Goal: Download file/media

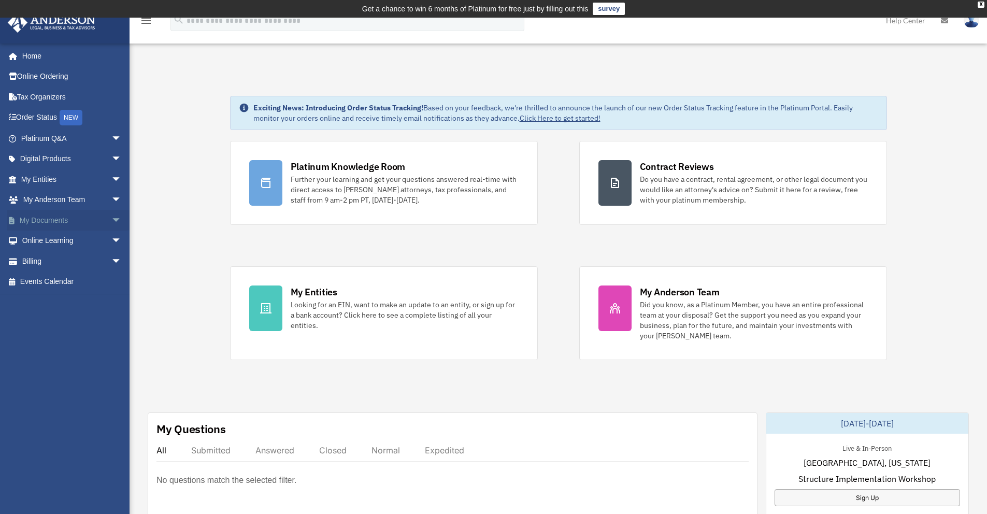
click at [50, 220] on link "My Documents arrow_drop_down" at bounding box center [72, 220] width 130 height 21
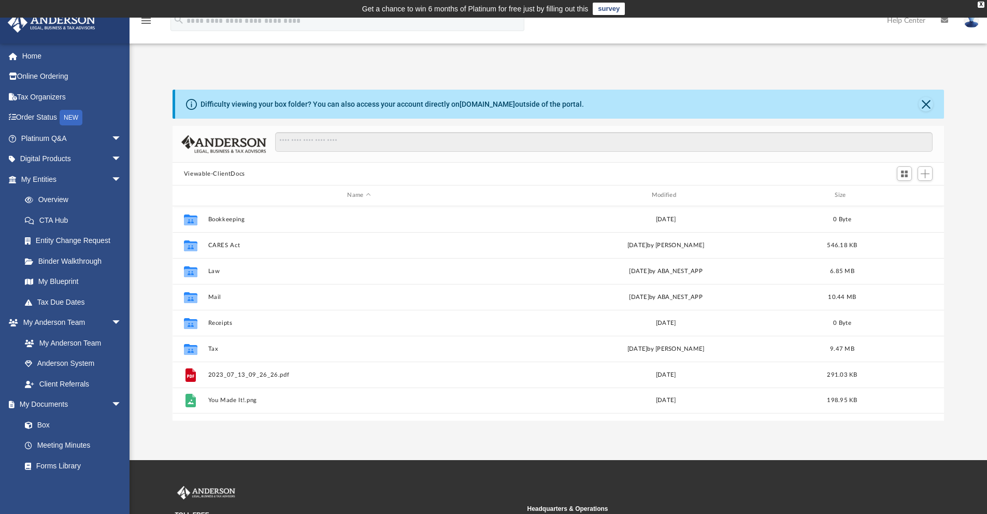
scroll to position [228, 763]
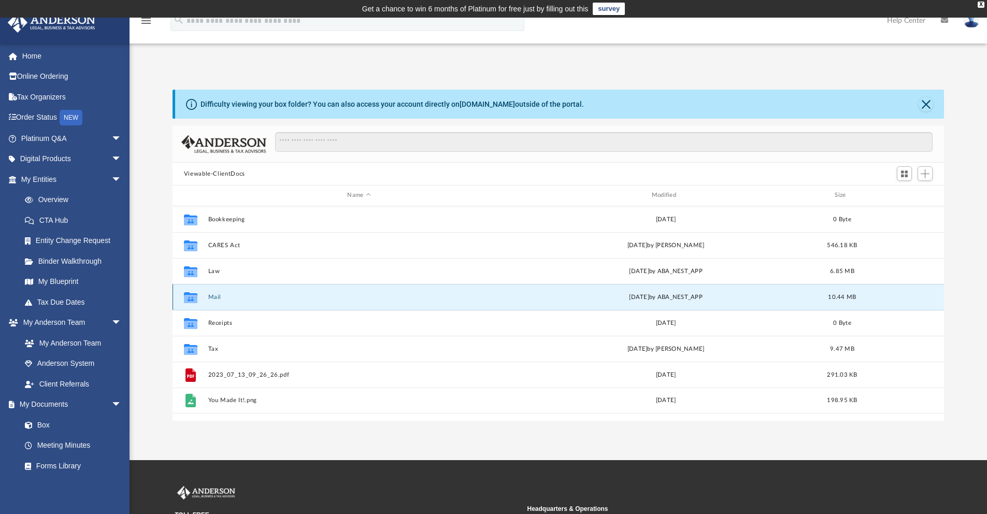
click at [212, 297] on button "Mail" at bounding box center [359, 297] width 302 height 7
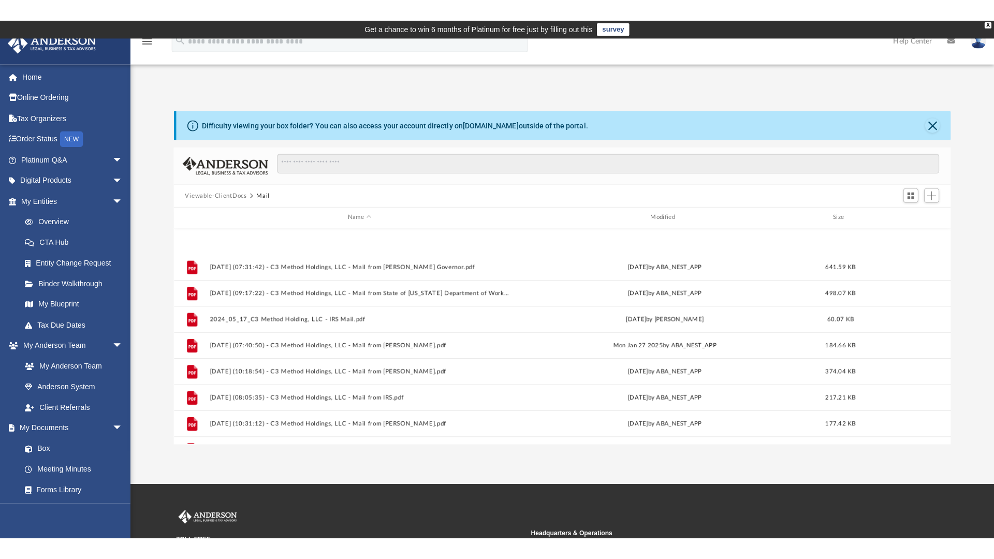
scroll to position [278, 0]
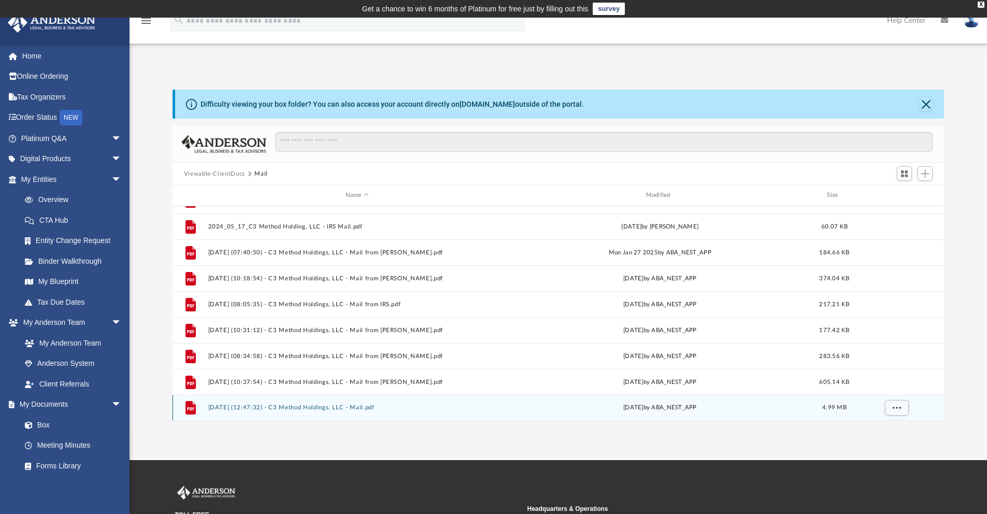
click at [256, 407] on button "[DATE] (12:47:32) - C3 Method Holdings, LLC - Mail.pdf" at bounding box center [357, 407] width 298 height 7
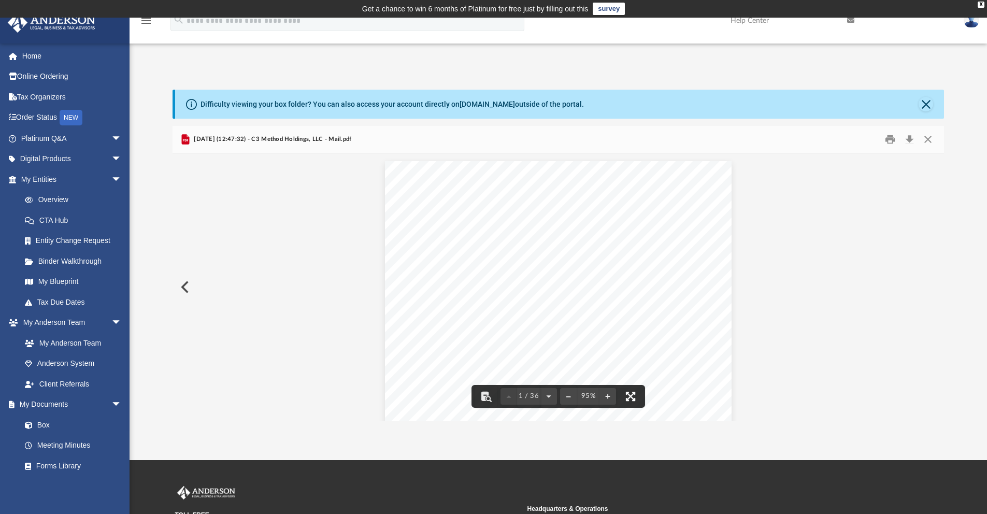
click at [630, 395] on button "File preview" at bounding box center [630, 396] width 23 height 23
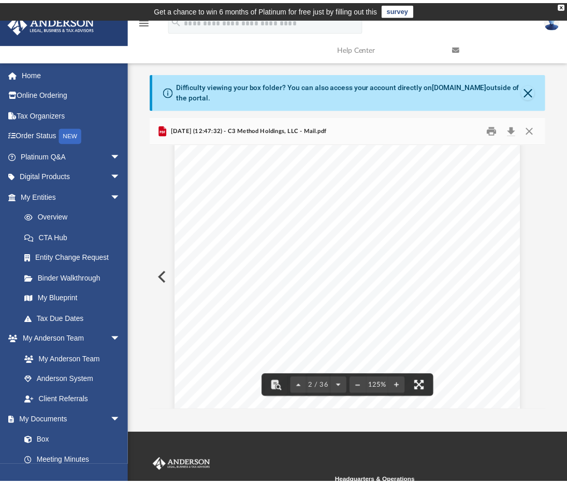
scroll to position [228, 386]
